Goal: Information Seeking & Learning: Learn about a topic

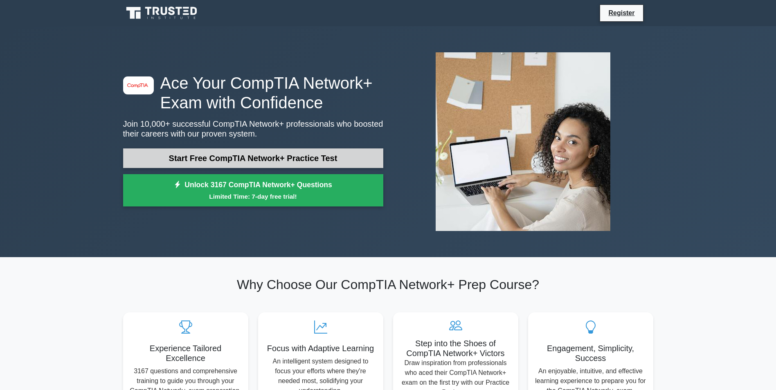
click at [267, 156] on link "Start Free CompTIA Network+ Practice Test" at bounding box center [253, 158] width 260 height 20
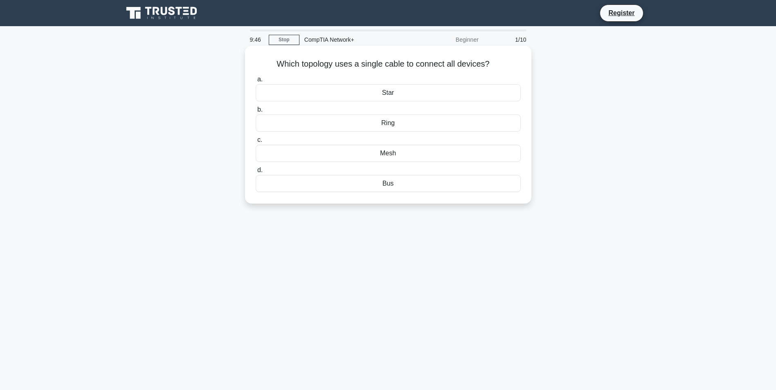
click at [308, 185] on div "Bus" at bounding box center [388, 183] width 265 height 17
click at [256, 173] on input "d. Bus" at bounding box center [256, 170] width 0 height 5
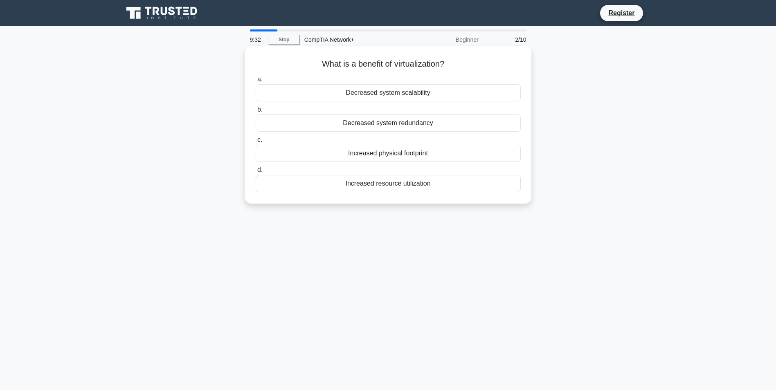
click at [401, 126] on div "Decreased system redundancy" at bounding box center [388, 123] width 265 height 17
click at [256, 112] on input "b. Decreased system redundancy" at bounding box center [256, 109] width 0 height 5
